Goal: Communication & Community: Answer question/provide support

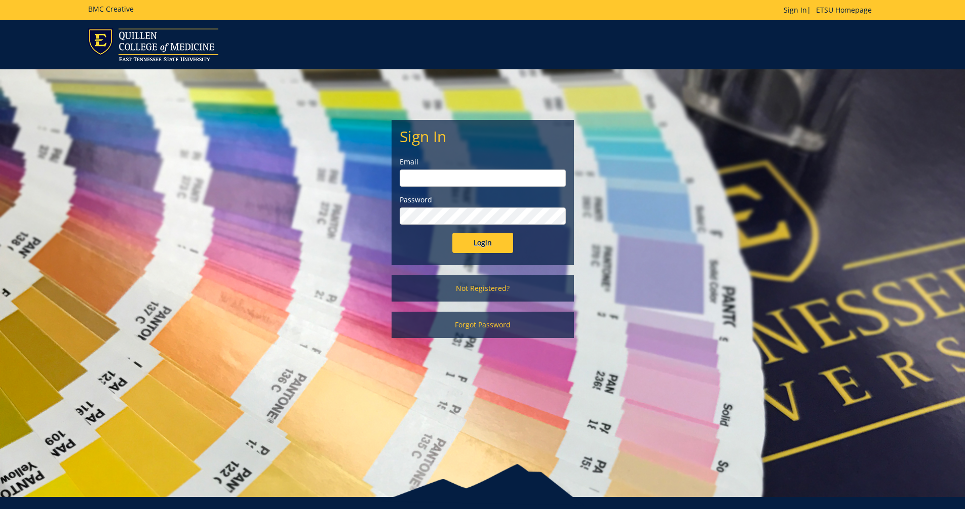
type input "[EMAIL_ADDRESS][DOMAIN_NAME]"
click at [469, 240] on input "Login" at bounding box center [482, 243] width 61 height 20
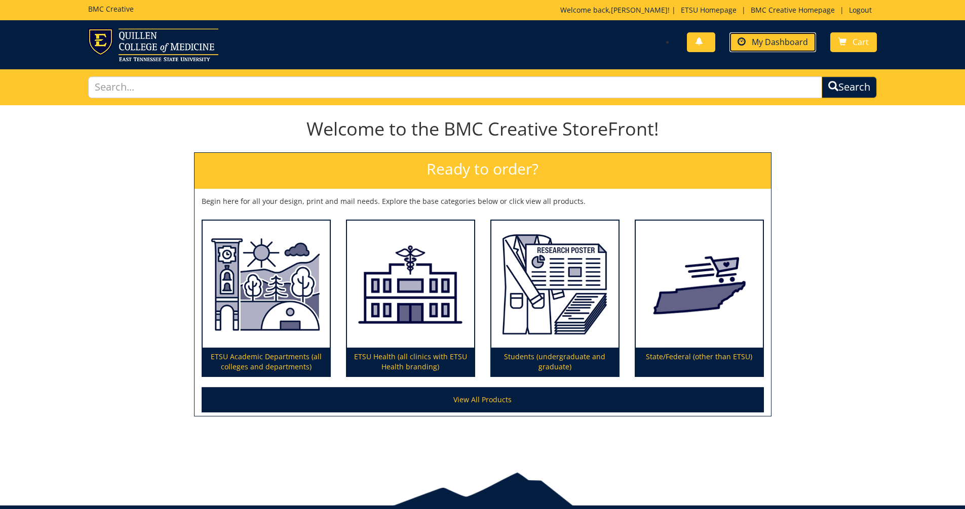
click at [786, 41] on span "My Dashboard" at bounding box center [780, 41] width 56 height 11
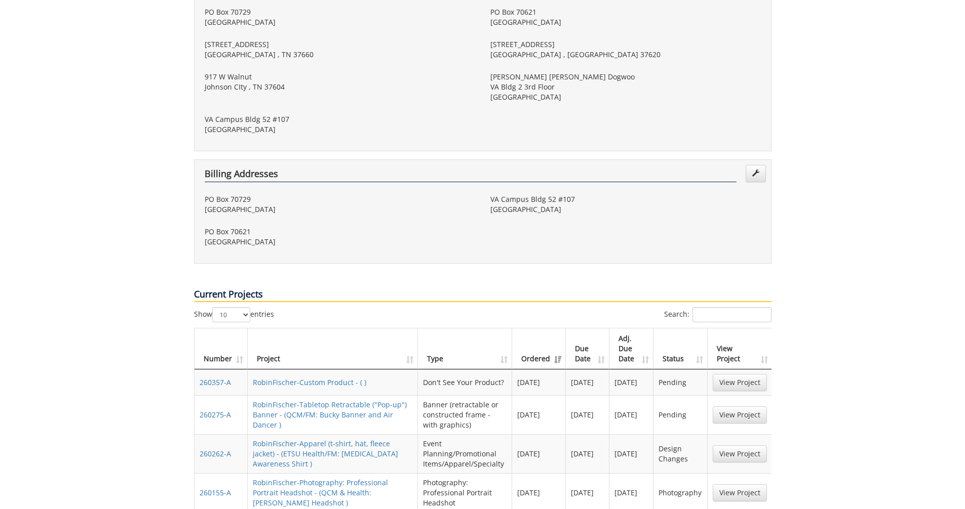
scroll to position [405, 0]
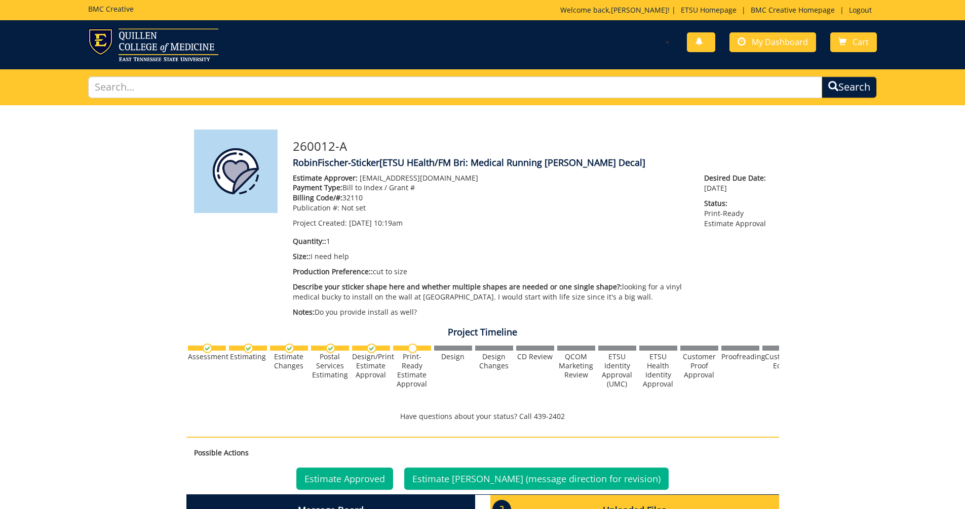
scroll to position [221, 0]
click at [501, 480] on link "Estimate Denied (message direction for revision)" at bounding box center [536, 479] width 264 height 22
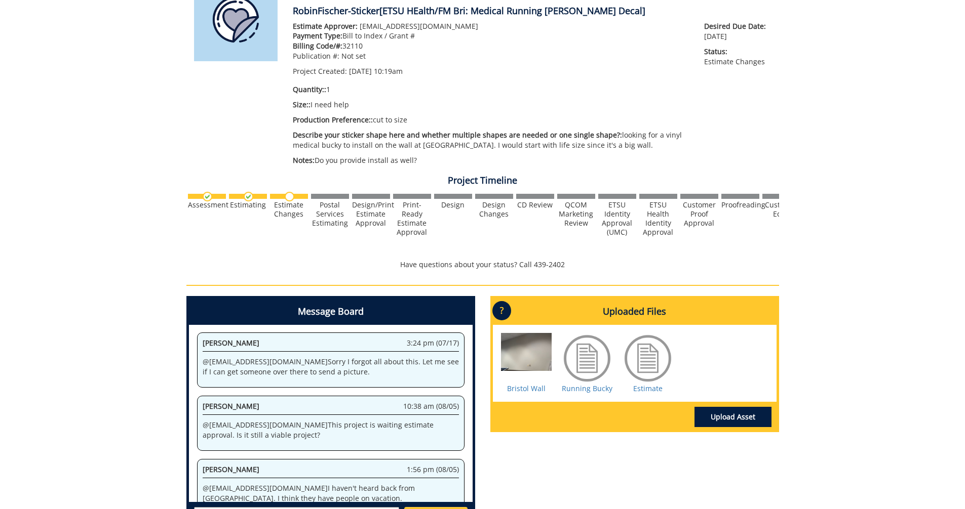
scroll to position [203, 0]
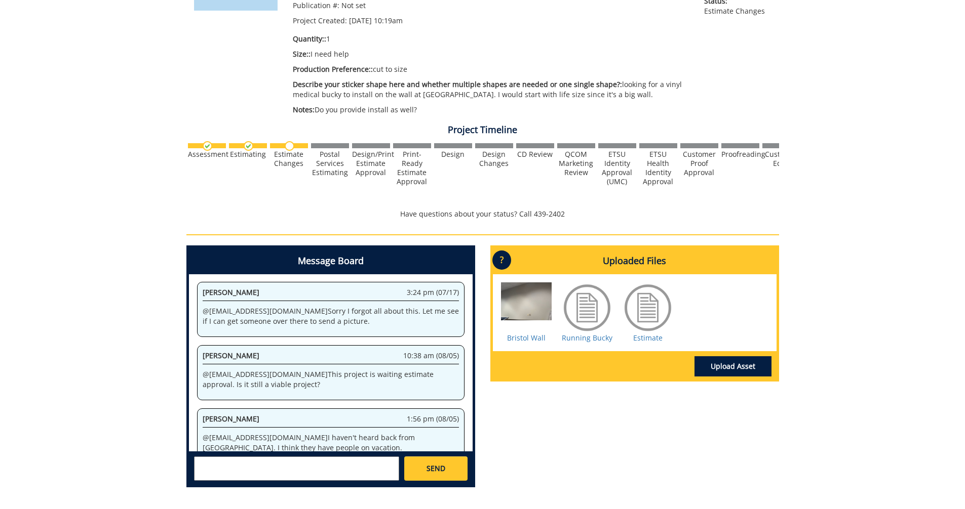
click at [214, 463] on textarea at bounding box center [296, 469] width 205 height 24
click at [241, 473] on strong "[PERSON_NAME]" at bounding box center [236, 477] width 57 height 10
type textarea "@[EMAIL_ADDRESS][DOMAIN_NAME] They don't want to go with the Bucky. They would …"
click at [426, 468] on span "SEND" at bounding box center [435, 469] width 19 height 10
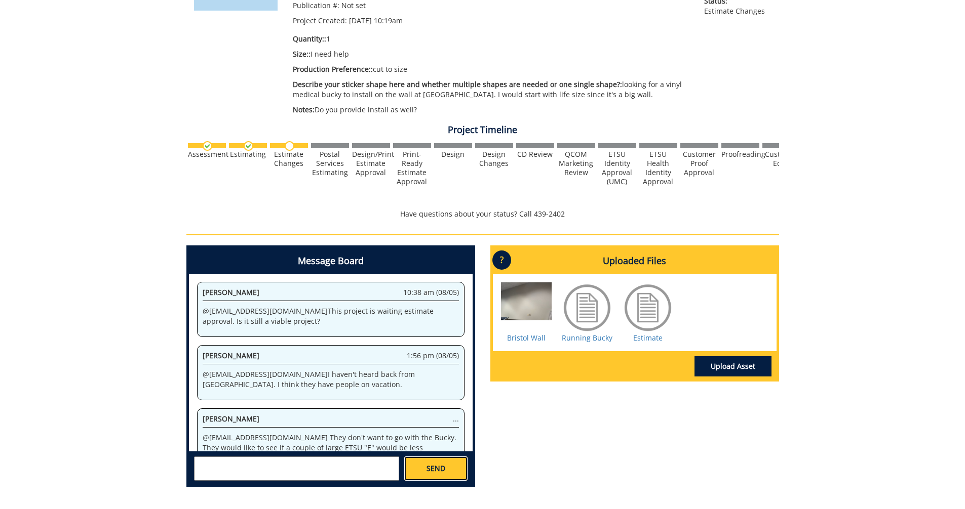
scroll to position [0, 0]
